Goal: Share content

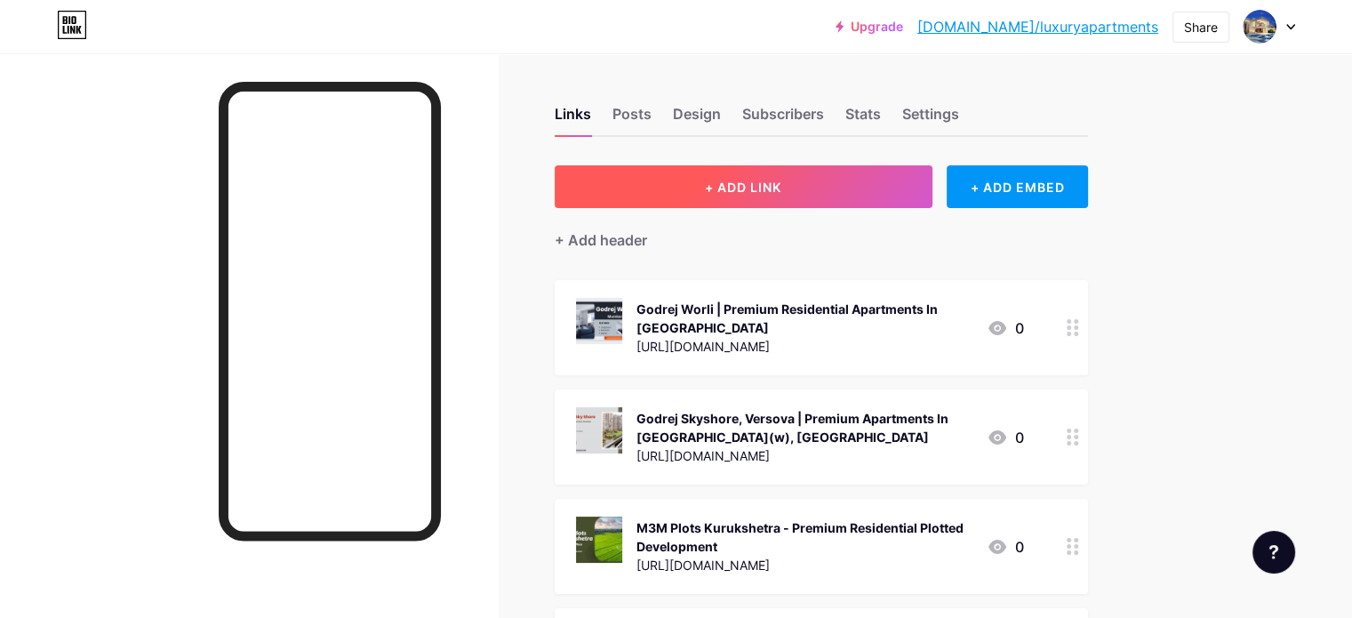
click at [867, 188] on button "+ ADD LINK" at bounding box center [744, 186] width 378 height 43
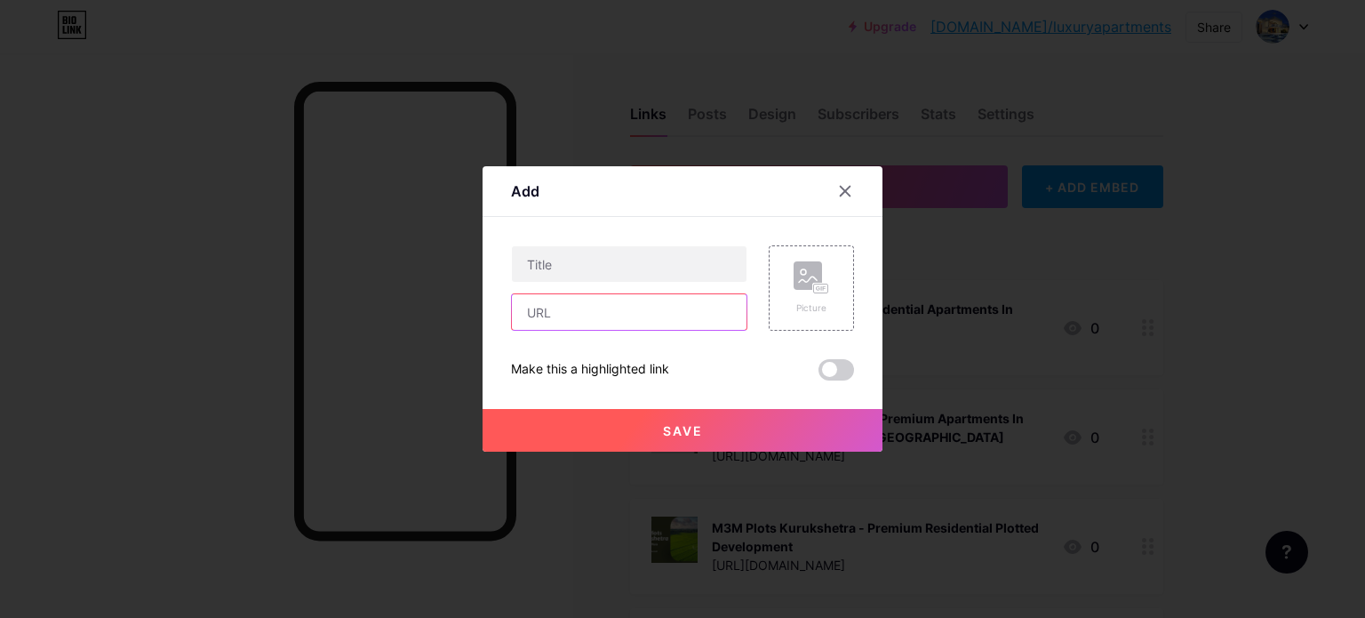
click at [626, 313] on input "text" at bounding box center [629, 312] width 235 height 36
paste input "[URL][DOMAIN_NAME]"
type input "[URL][DOMAIN_NAME]"
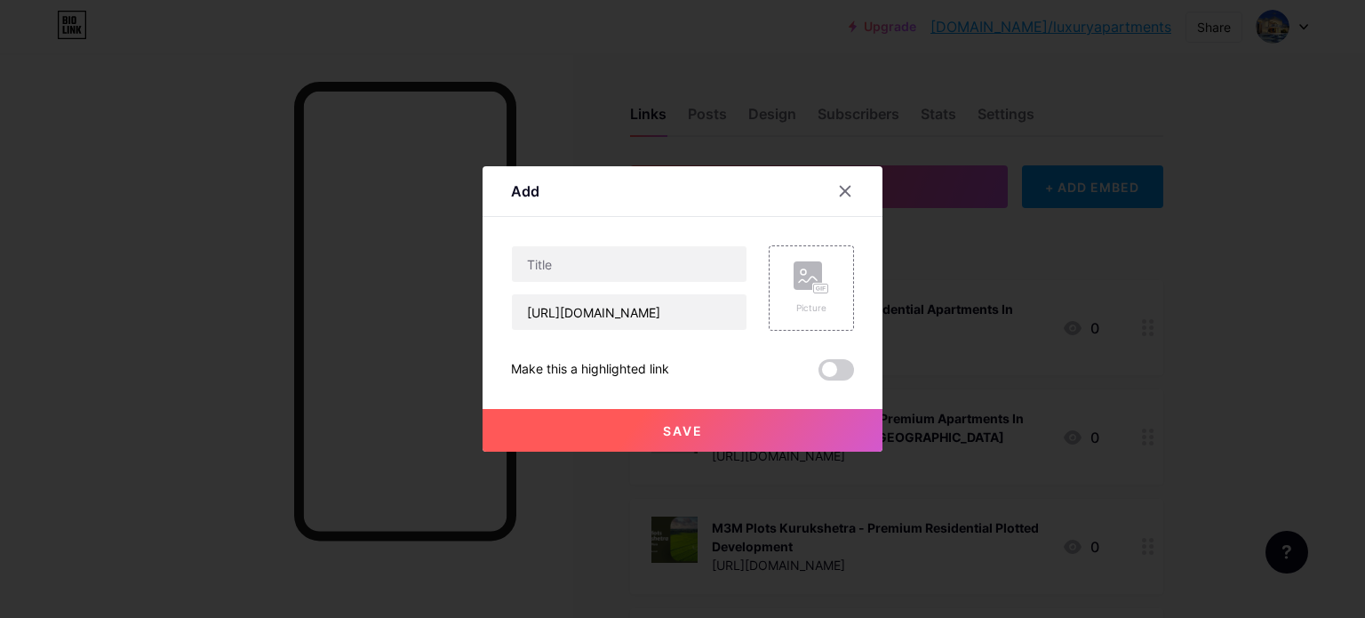
drag, startPoint x: 1159, startPoint y: 218, endPoint x: 1019, endPoint y: 556, distance: 366.6
click at [1159, 218] on div at bounding box center [682, 309] width 1365 height 618
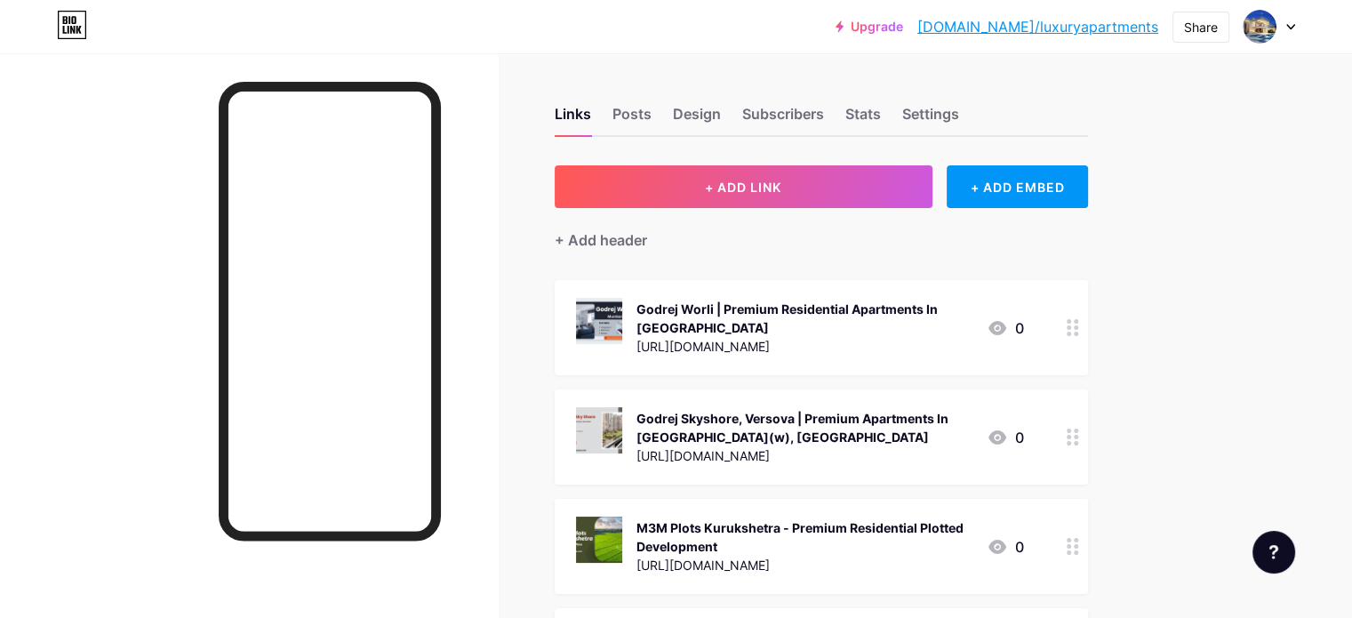
click at [867, 209] on div "+ Add header" at bounding box center [821, 230] width 533 height 44
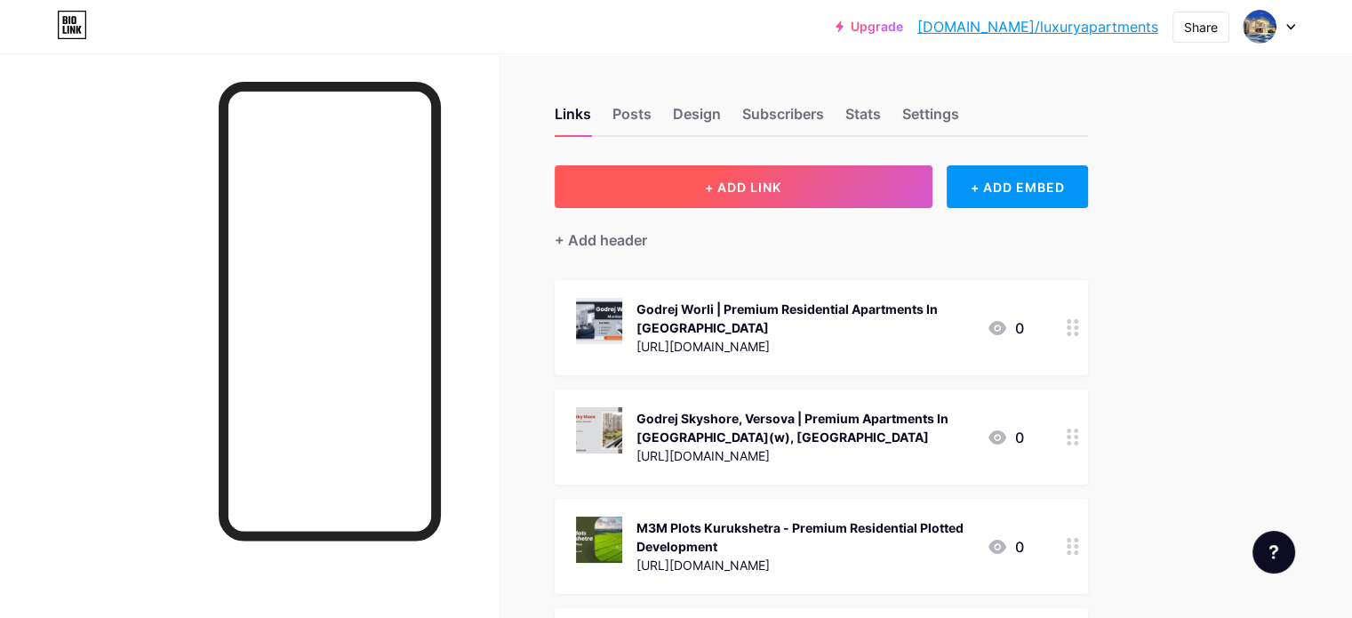
click at [781, 192] on span "+ ADD LINK" at bounding box center [743, 187] width 76 height 15
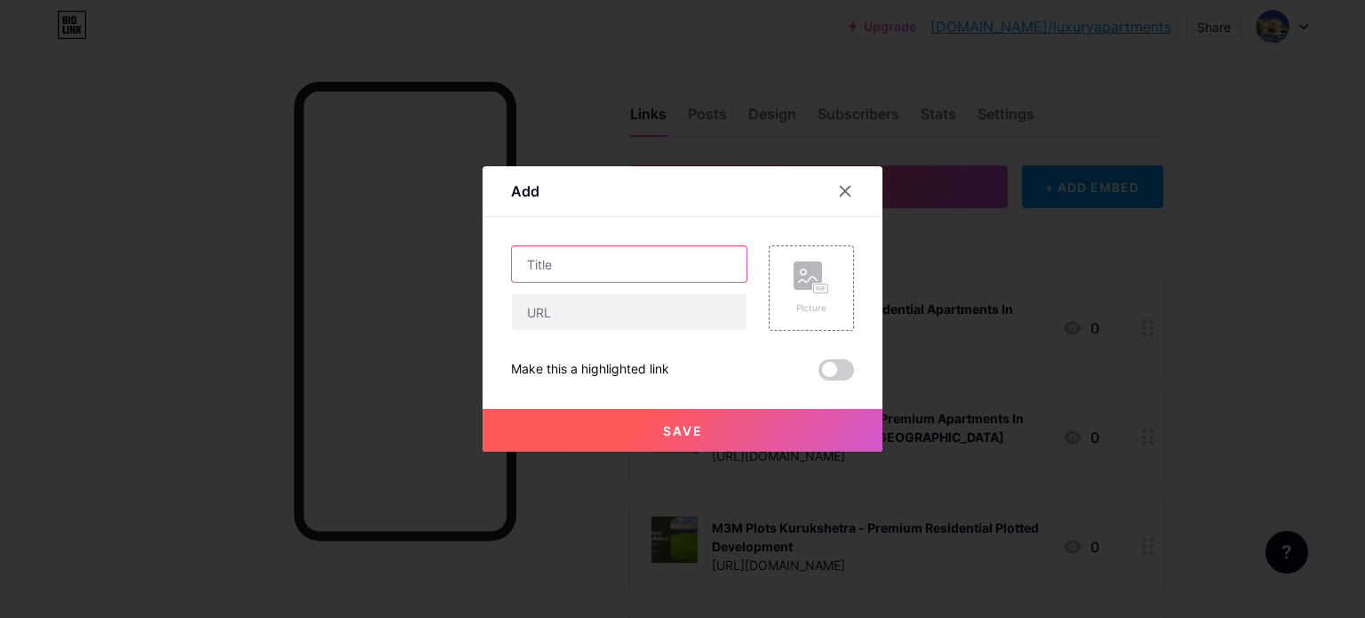
click at [580, 260] on input "text" at bounding box center [629, 264] width 235 height 36
paste input "[GEOGRAPHIC_DATA] Bandra | Premium Residential Apartments In [GEOGRAPHIC_DATA]"
type input "[GEOGRAPHIC_DATA] Bandra | Premium Residential Apartments In [GEOGRAPHIC_DATA]"
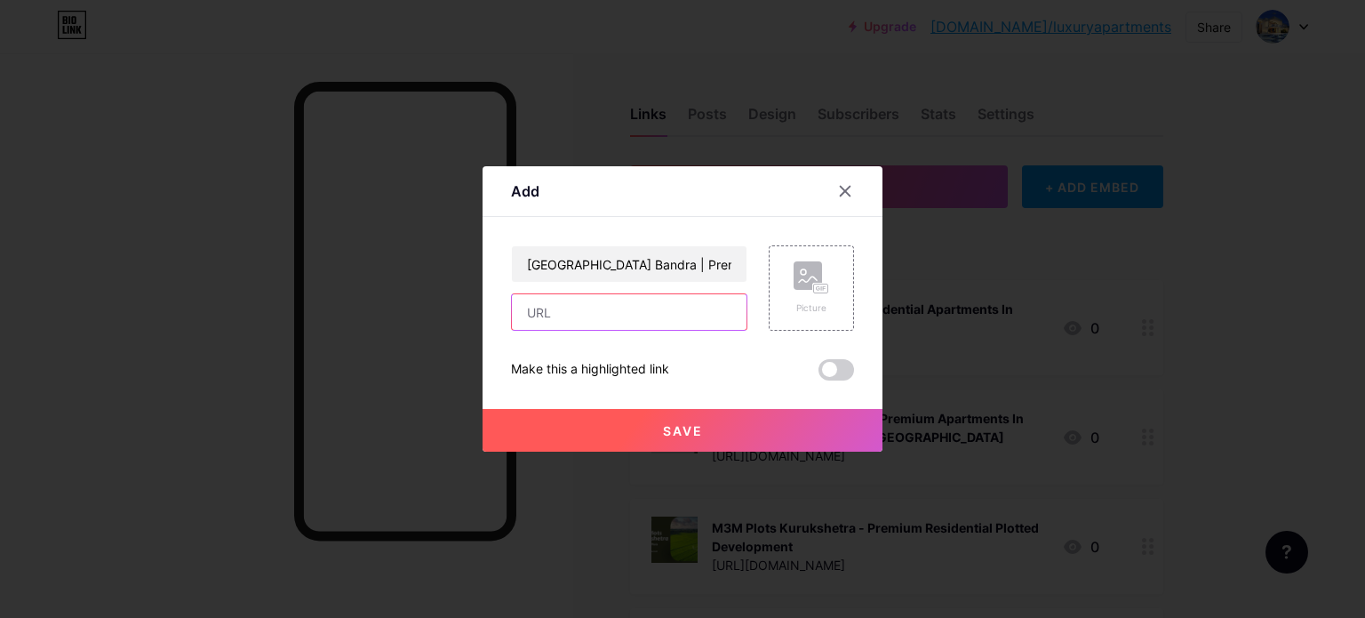
drag, startPoint x: 608, startPoint y: 325, endPoint x: 757, endPoint y: 311, distance: 150.0
click at [615, 324] on input "text" at bounding box center [629, 312] width 235 height 36
paste input "[URL][DOMAIN_NAME]"
type input "[URL][DOMAIN_NAME]"
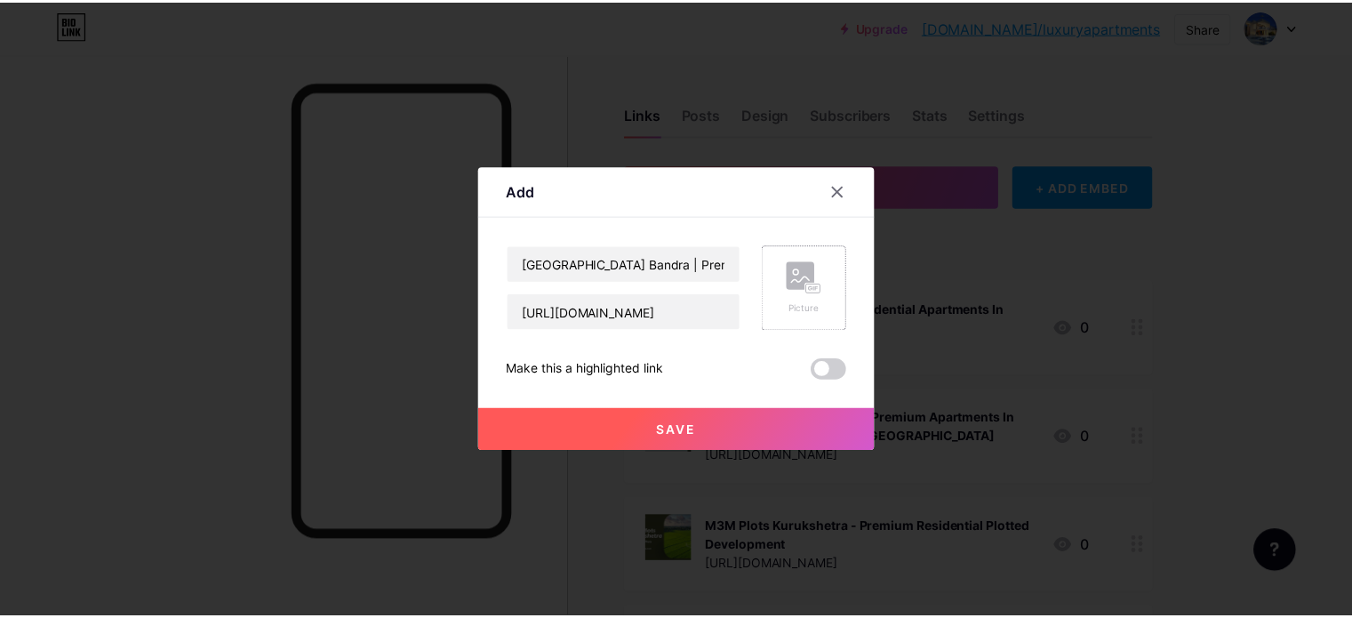
scroll to position [0, 0]
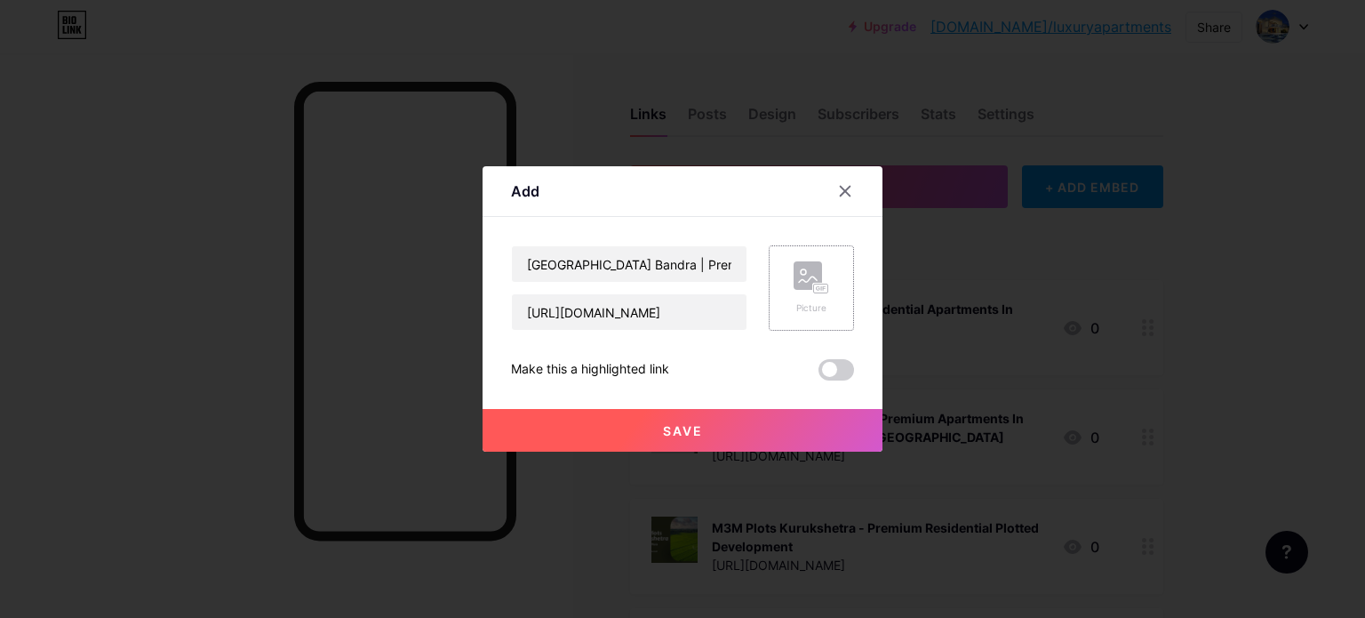
click at [830, 294] on div "Picture" at bounding box center [811, 287] width 85 height 85
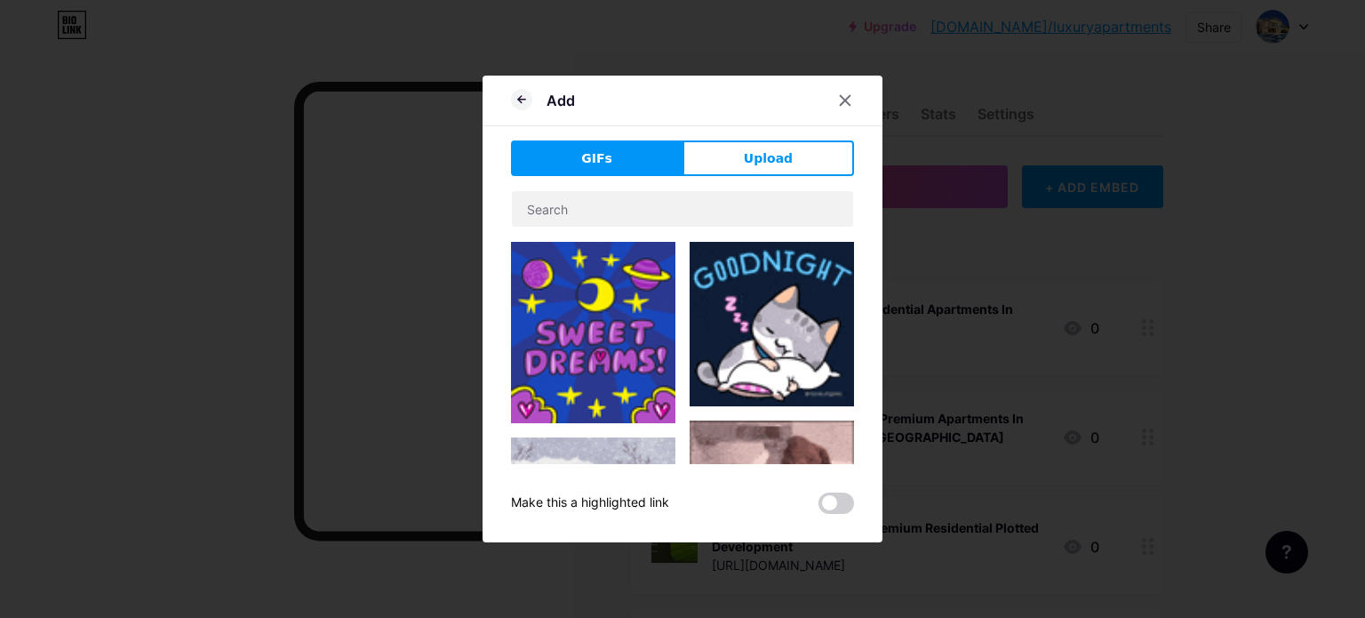
click at [748, 176] on div "GIFs Upload Content YouTube Play YouTube video without leaving your page. ADD V…" at bounding box center [682, 326] width 343 height 373
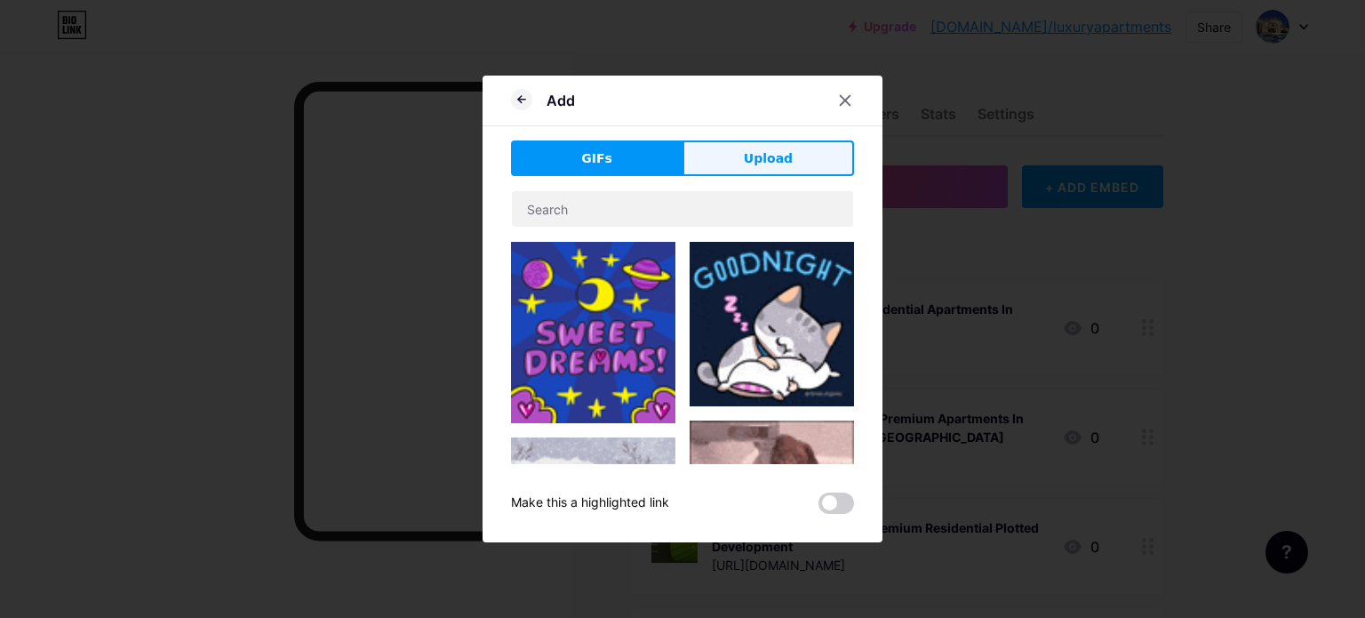
click at [762, 161] on span "Upload" at bounding box center [768, 158] width 49 height 19
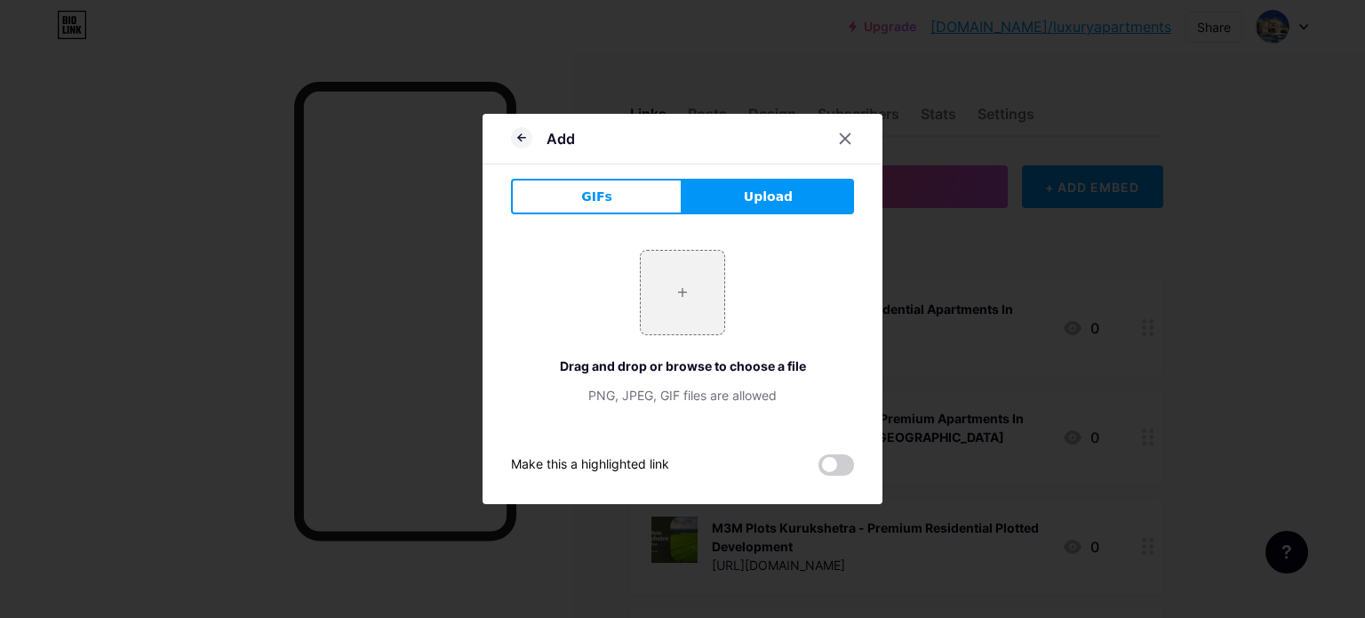
click at [757, 193] on span "Upload" at bounding box center [768, 197] width 49 height 19
click at [665, 298] on input "file" at bounding box center [683, 293] width 84 height 84
type input "C:\fakepath\1.jpg"
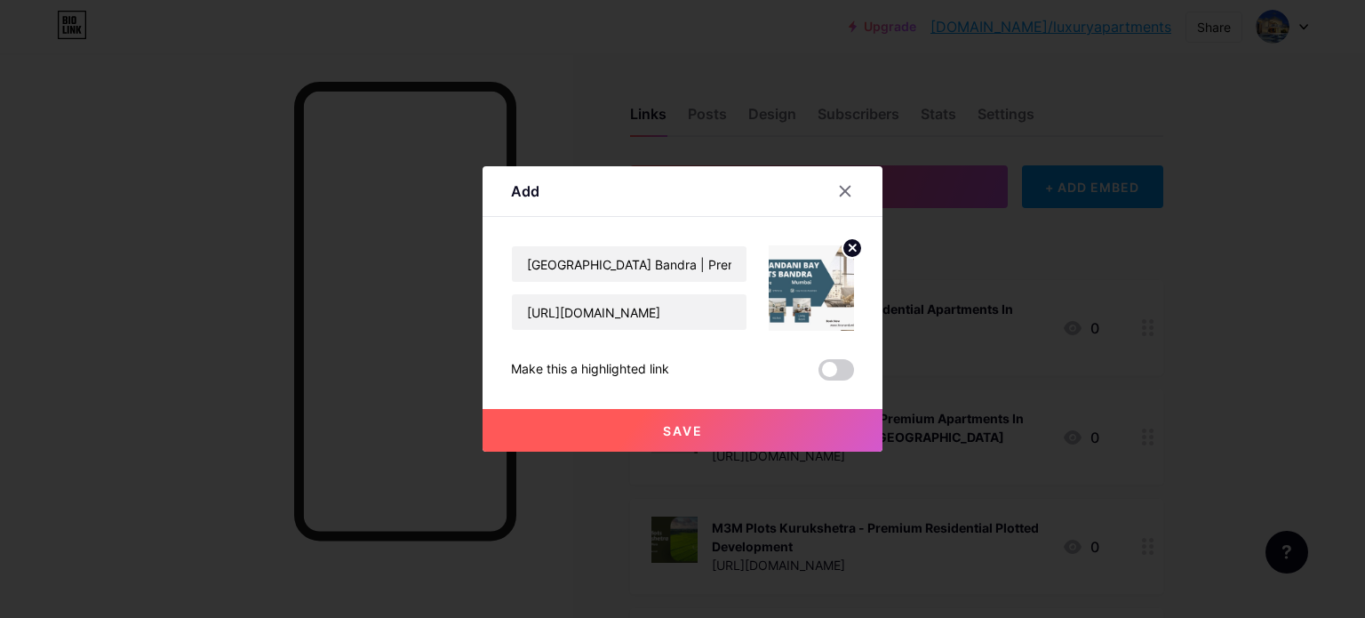
click at [716, 430] on button "Save" at bounding box center [683, 430] width 400 height 43
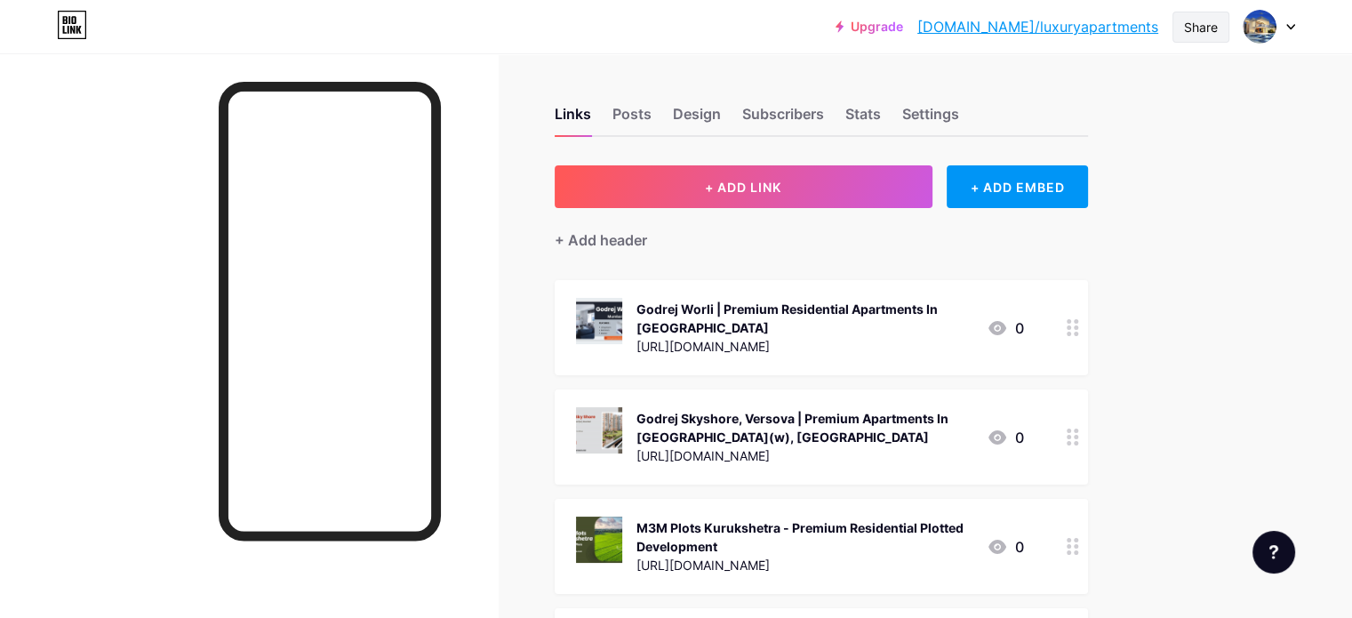
click at [1185, 37] on div "Share" at bounding box center [1200, 27] width 57 height 31
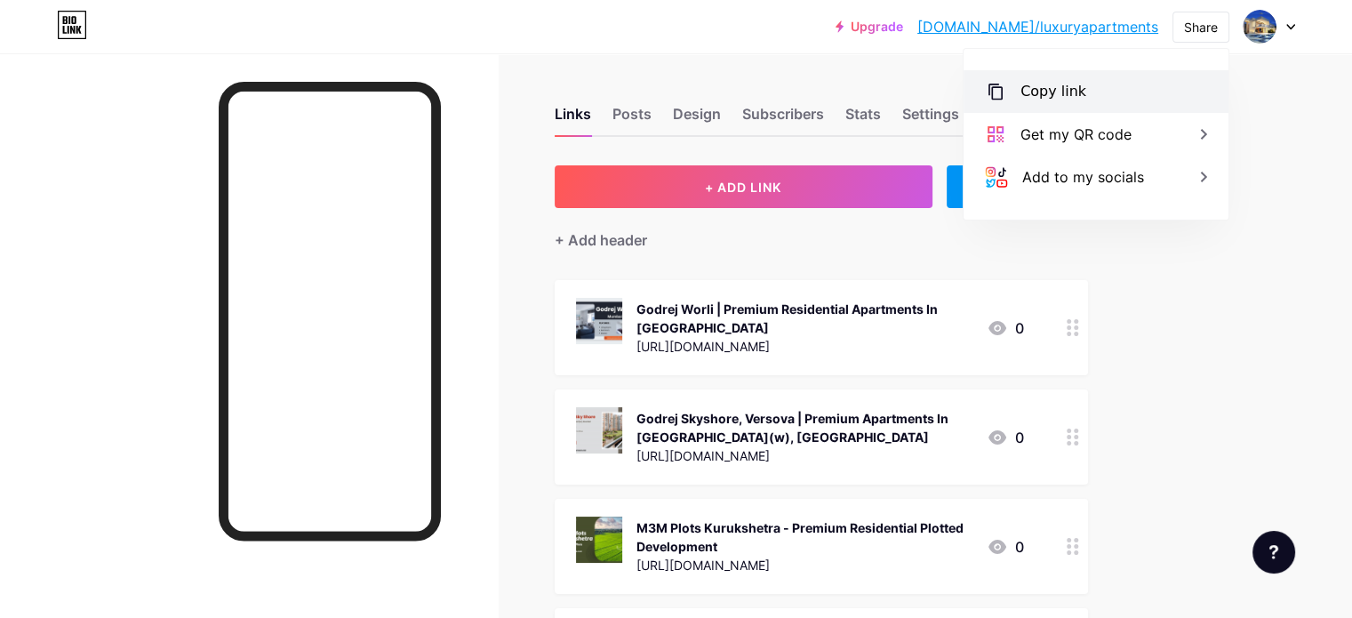
click at [1072, 89] on div "Copy link" at bounding box center [1053, 91] width 66 height 21
